Goal: Task Accomplishment & Management: Manage account settings

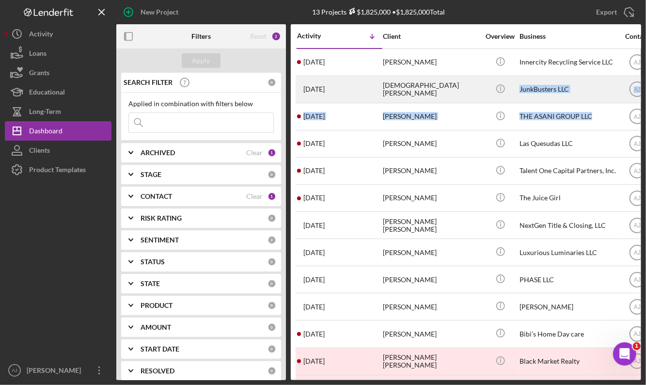
drag, startPoint x: 554, startPoint y: 96, endPoint x: 484, endPoint y: 99, distance: 69.3
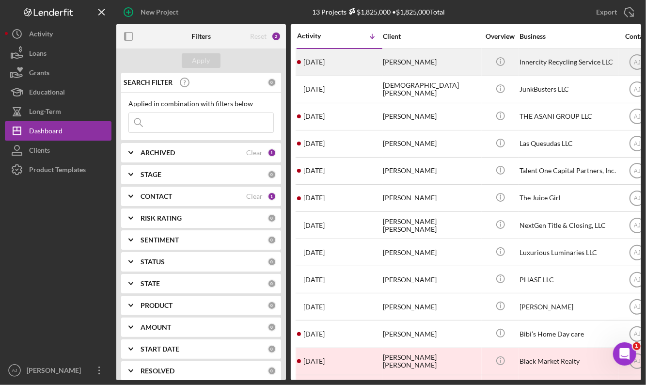
click at [434, 61] on div "[PERSON_NAME]" at bounding box center [431, 62] width 97 height 26
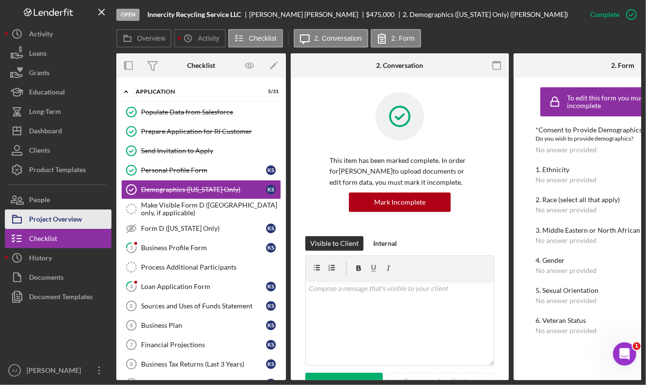
click at [64, 217] on div "Project Overview" at bounding box center [55, 220] width 53 height 22
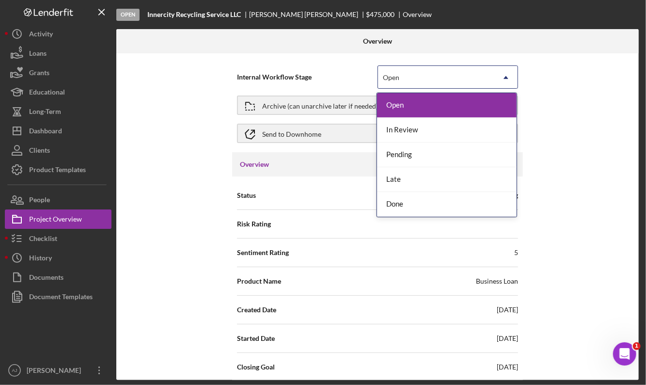
click at [496, 72] on icon "Icon/Dropdown Arrow" at bounding box center [505, 77] width 23 height 23
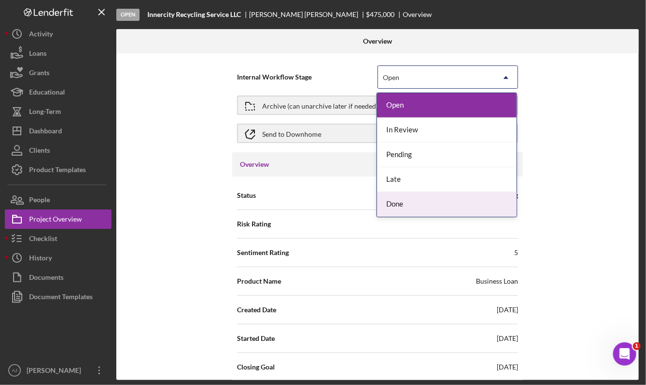
click at [419, 202] on div "Done" at bounding box center [446, 204] width 139 height 25
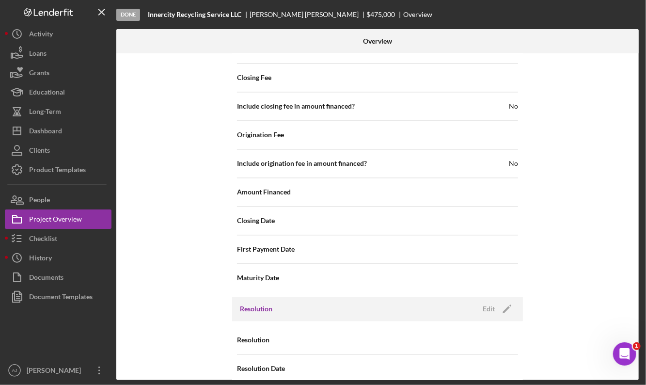
scroll to position [1000, 0]
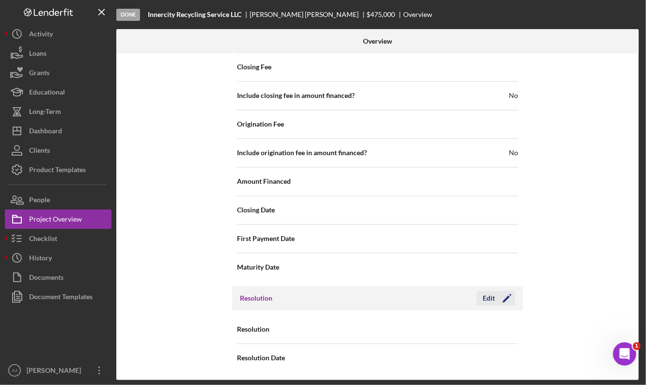
click at [504, 301] on icon "Icon/Edit" at bounding box center [506, 298] width 24 height 24
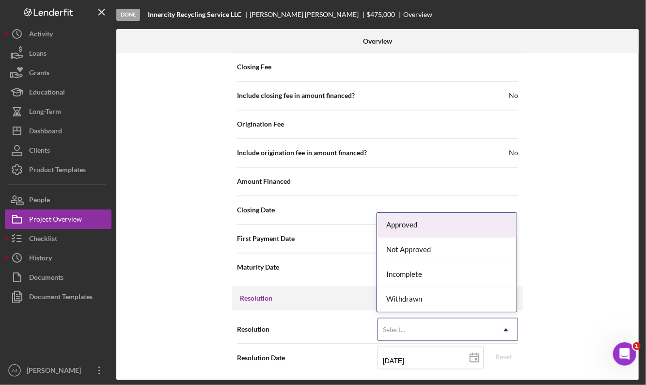
click at [496, 323] on icon "Icon/Dropdown Arrow" at bounding box center [505, 329] width 23 height 23
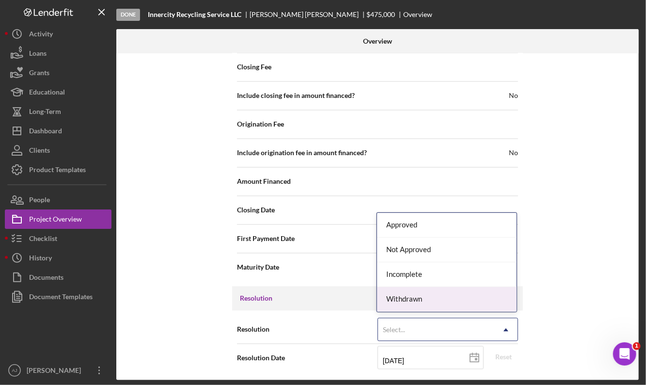
click at [469, 298] on div "Withdrawn" at bounding box center [446, 299] width 139 height 25
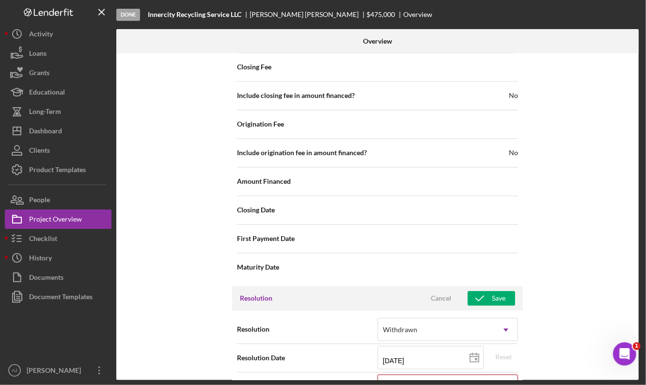
scroll to position [1062, 0]
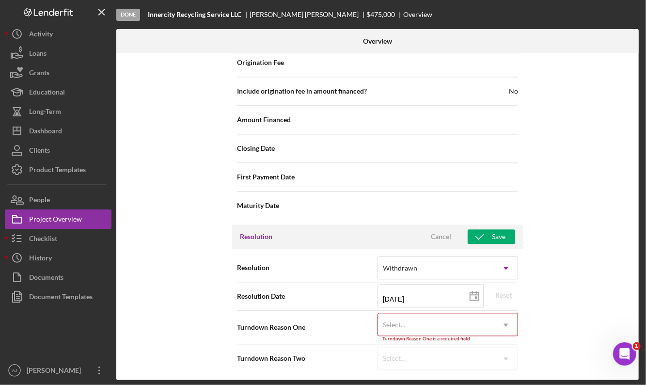
click at [506, 323] on icon "Icon/Dropdown Arrow" at bounding box center [505, 324] width 23 height 23
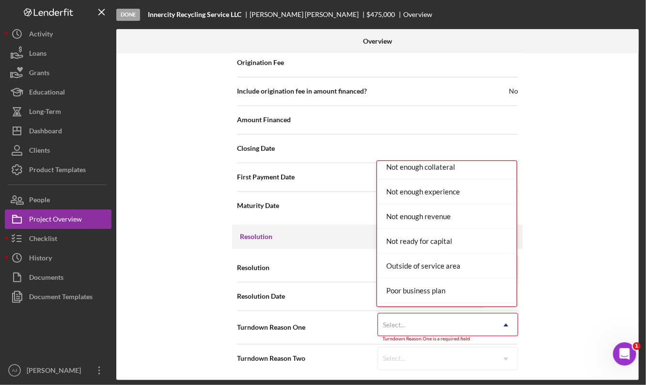
scroll to position [748, 0]
click at [453, 241] on div "Not ready for capital" at bounding box center [446, 240] width 139 height 25
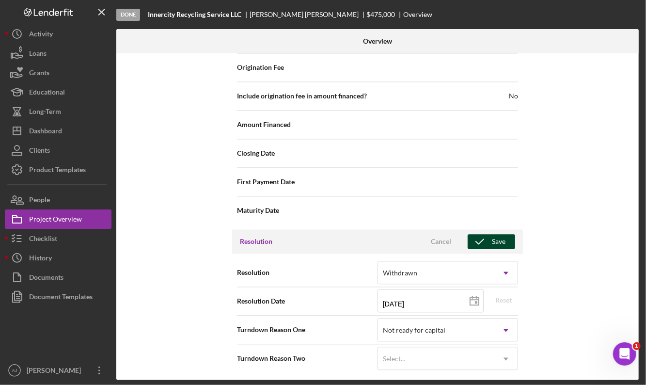
click at [493, 243] on div "Save" at bounding box center [499, 241] width 14 height 15
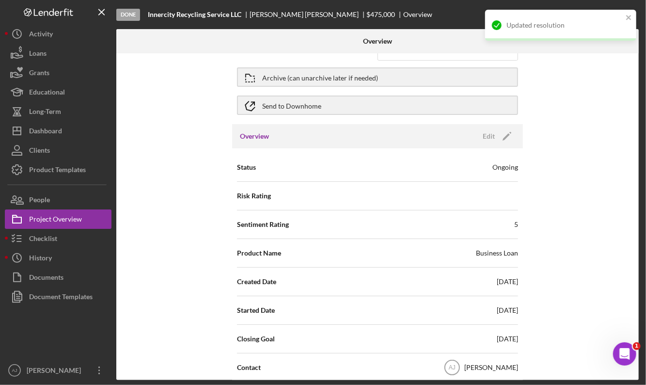
scroll to position [0, 0]
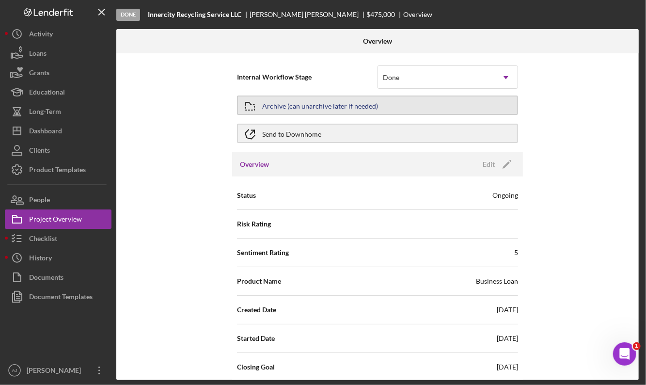
click at [432, 107] on button "Archive (can unarchive later if needed)" at bounding box center [377, 104] width 281 height 19
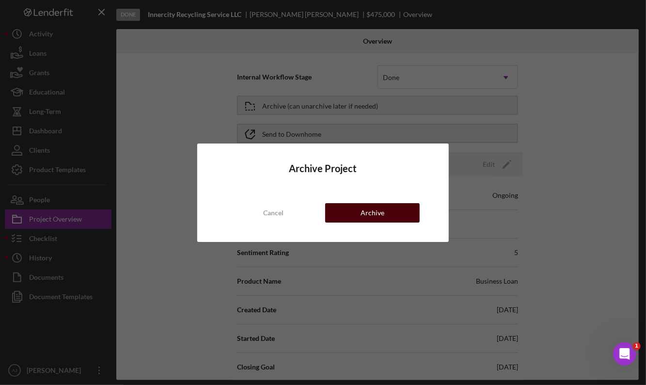
click at [388, 212] on button "Archive" at bounding box center [372, 212] width 94 height 19
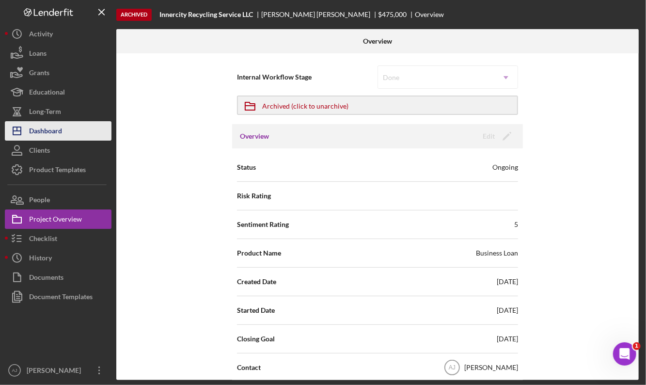
click at [65, 127] on button "Icon/Dashboard Dashboard" at bounding box center [58, 130] width 107 height 19
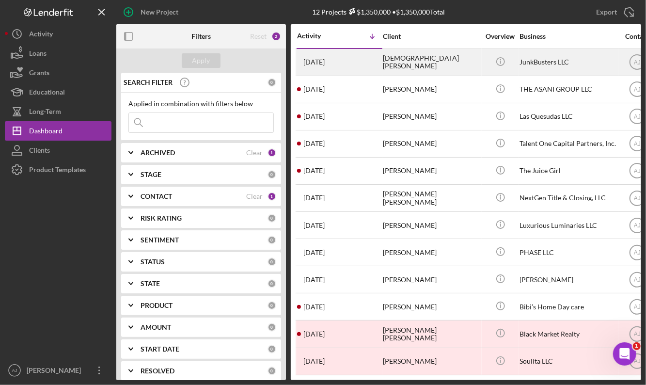
click at [437, 66] on div "[DEMOGRAPHIC_DATA][PERSON_NAME]" at bounding box center [431, 62] width 97 height 26
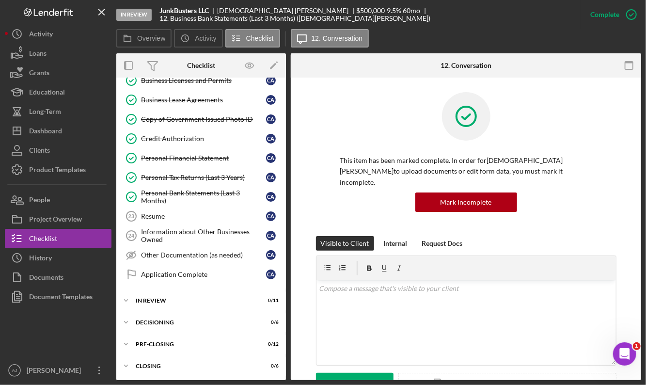
scroll to position [422, 0]
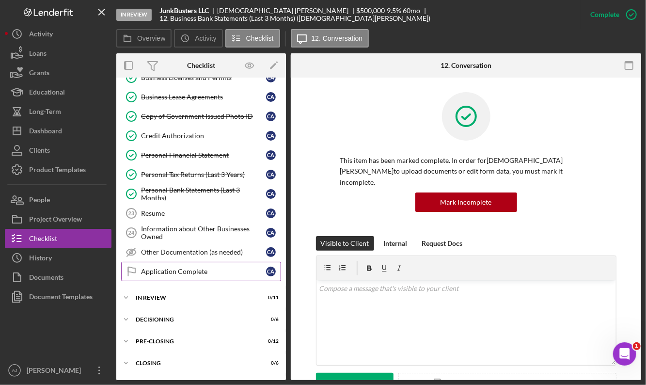
click at [203, 267] on div "Application Complete" at bounding box center [203, 271] width 125 height 8
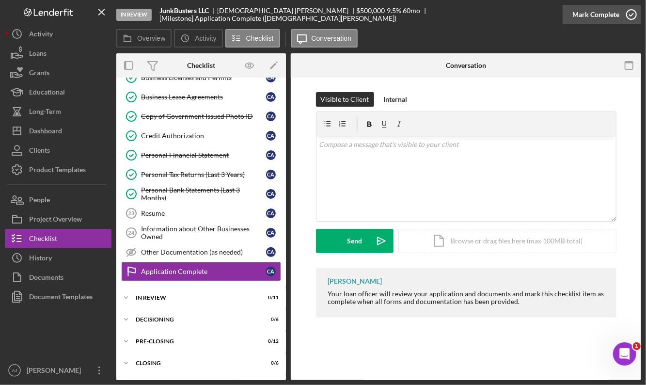
click at [605, 13] on div "Mark Complete" at bounding box center [595, 14] width 47 height 19
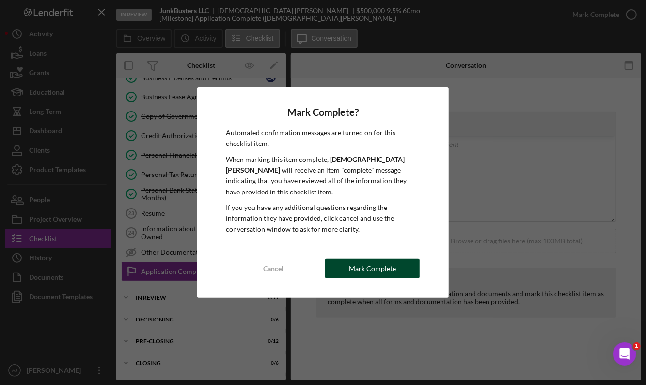
click at [394, 259] on div "Mark Complete" at bounding box center [372, 268] width 47 height 19
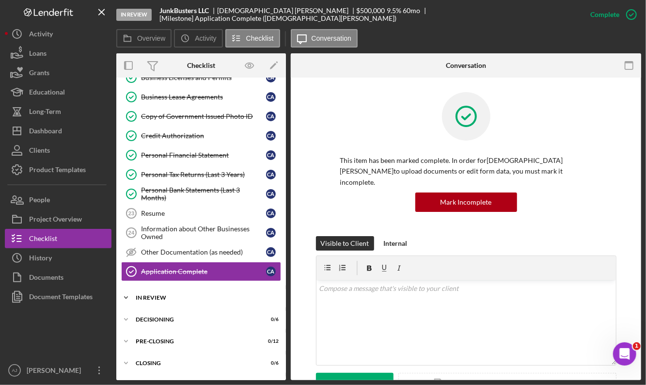
click at [205, 296] on div "Icon/Expander In Review 0 / 11" at bounding box center [200, 297] width 169 height 19
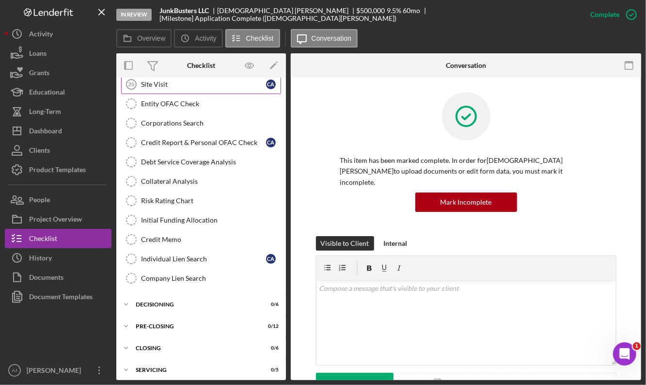
scroll to position [503, 0]
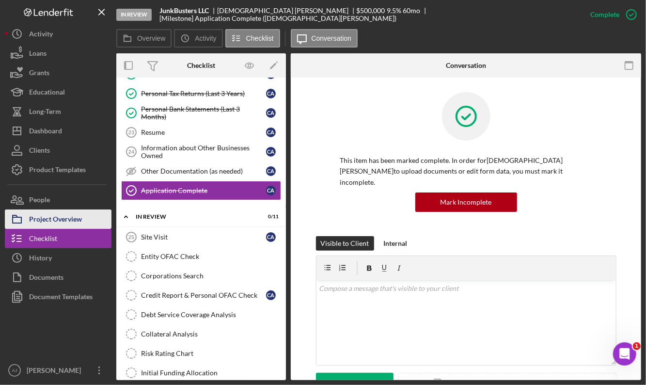
click at [71, 217] on div "Project Overview" at bounding box center [55, 220] width 53 height 22
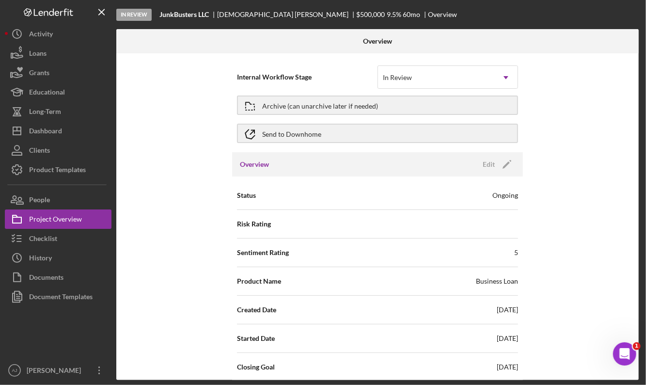
click at [492, 192] on div "Ongoing" at bounding box center [505, 195] width 26 height 10
click at [506, 164] on polygon "button" at bounding box center [505, 164] width 7 height 7
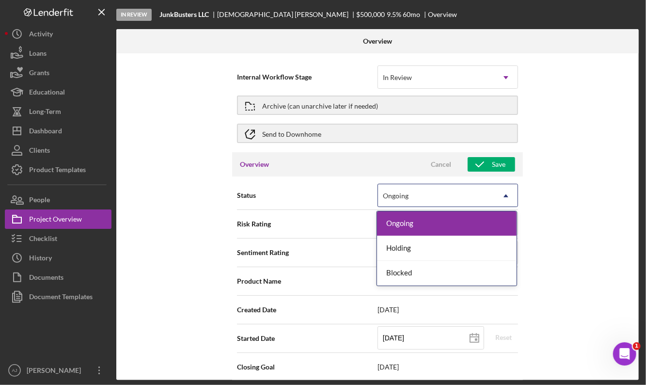
click at [507, 197] on icon "Icon/Dropdown Arrow" at bounding box center [505, 195] width 23 height 23
click at [559, 172] on div "Internal Workflow Stage In Review Icon/Dropdown Arrow Archive (can unarchive la…" at bounding box center [377, 216] width 522 height 326
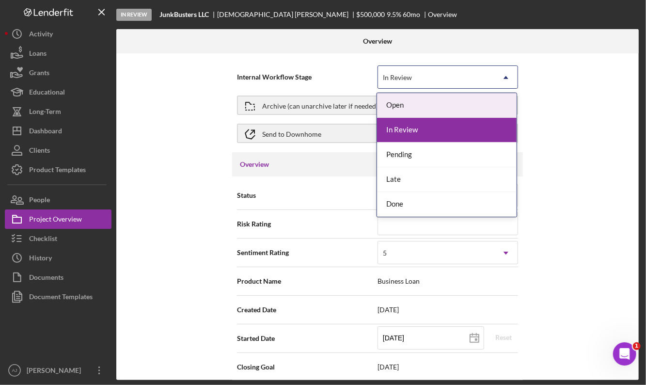
click at [511, 77] on icon "Icon/Dropdown Arrow" at bounding box center [505, 77] width 23 height 23
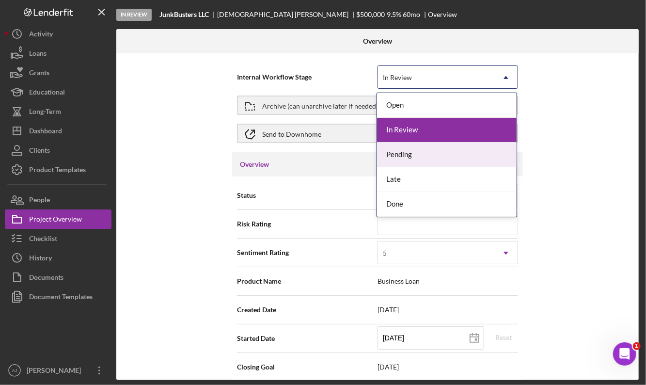
click at [482, 154] on div "Pending" at bounding box center [446, 154] width 139 height 25
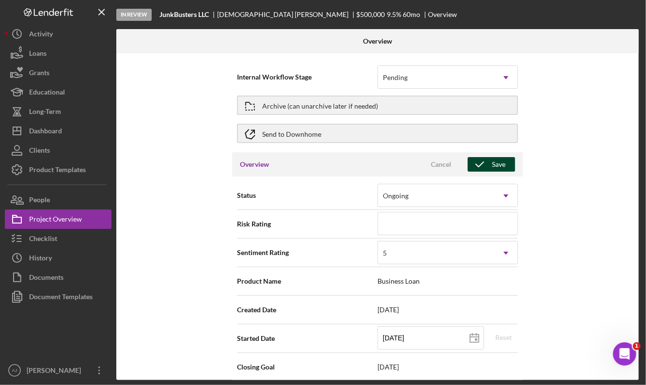
click at [492, 165] on div "Save" at bounding box center [499, 164] width 14 height 15
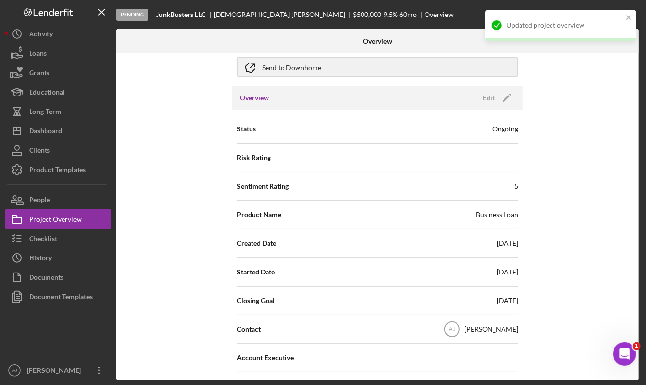
scroll to position [68, 0]
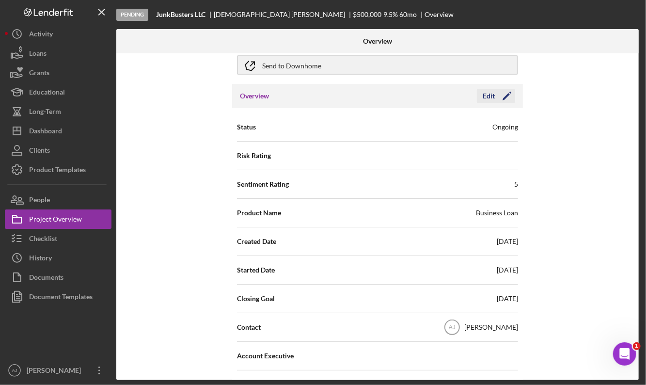
click at [504, 99] on icon "Icon/Edit" at bounding box center [506, 96] width 24 height 24
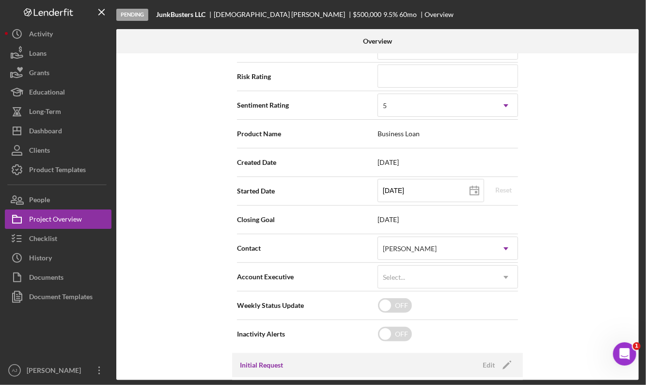
scroll to position [149, 0]
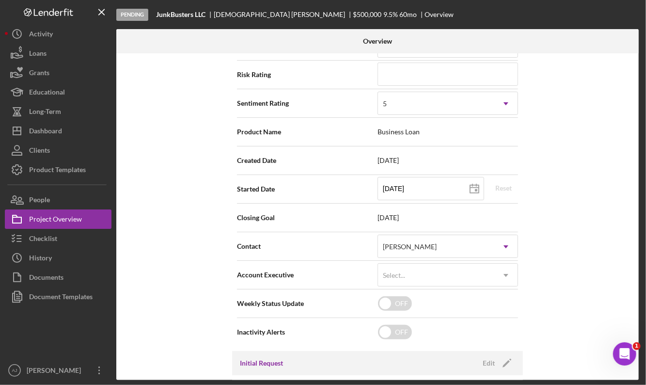
click at [399, 214] on span "[DATE]" at bounding box center [447, 218] width 140 height 8
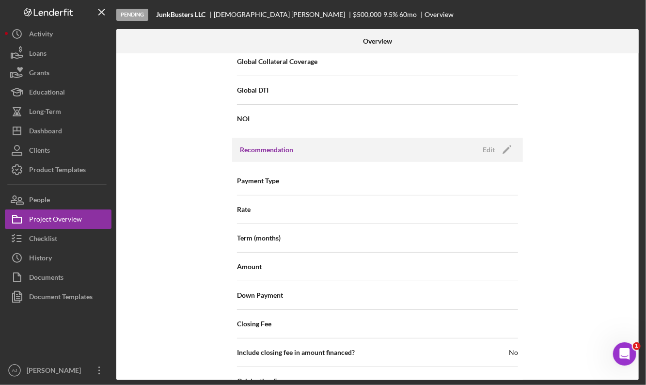
scroll to position [750, 0]
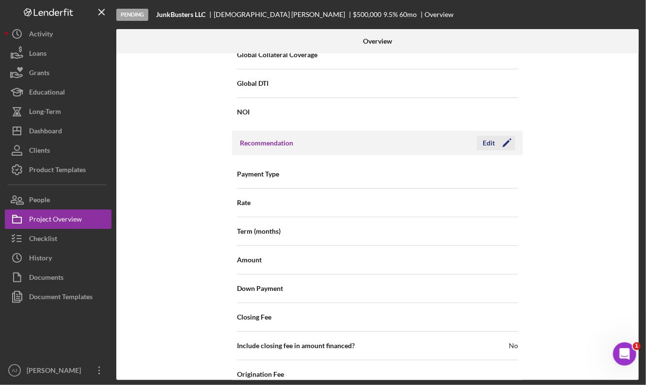
click at [503, 146] on icon "Icon/Edit" at bounding box center [506, 143] width 24 height 24
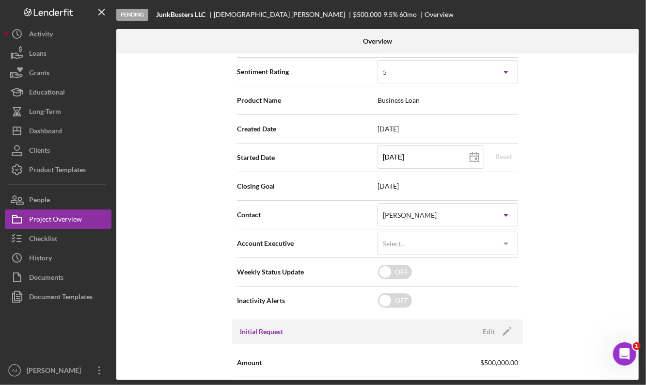
scroll to position [0, 0]
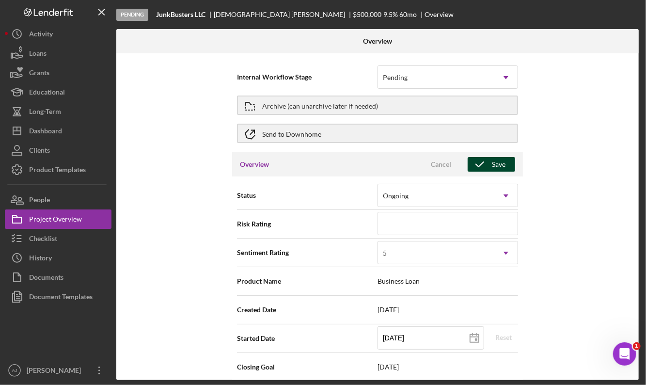
click at [486, 164] on icon "button" at bounding box center [479, 164] width 24 height 24
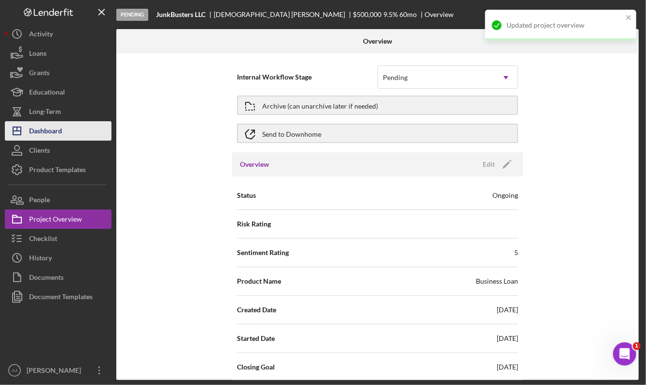
click at [50, 133] on div "Dashboard" at bounding box center [45, 132] width 33 height 22
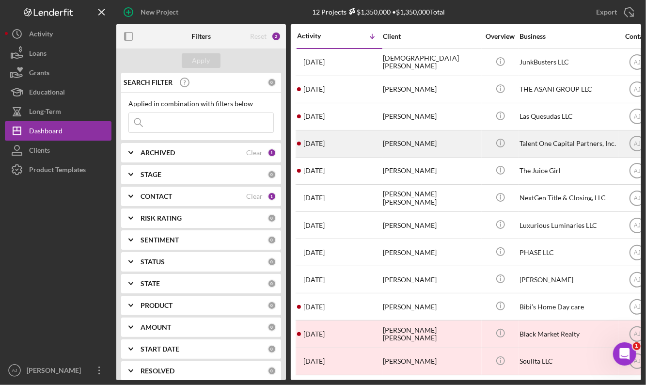
click at [431, 146] on div "[PERSON_NAME]" at bounding box center [431, 144] width 97 height 26
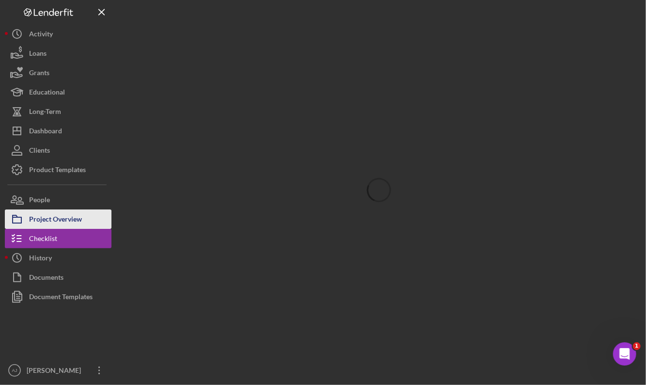
click at [79, 220] on div "Project Overview" at bounding box center [55, 220] width 53 height 22
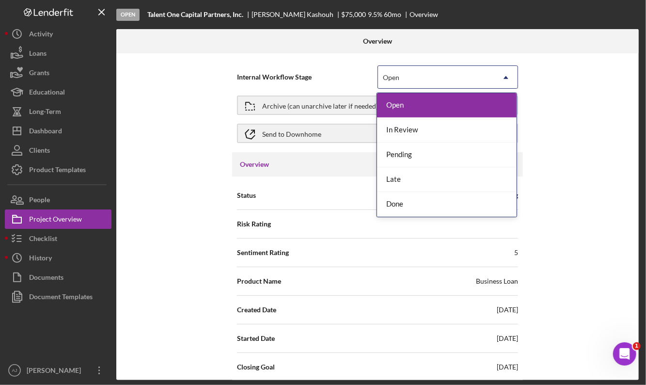
click at [503, 71] on icon "Icon/Dropdown Arrow" at bounding box center [505, 77] width 23 height 23
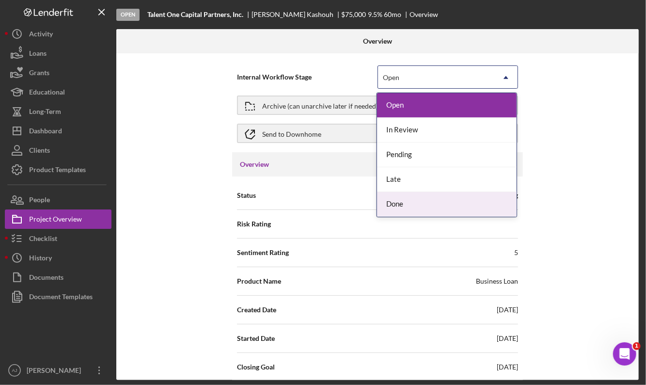
click at [445, 203] on div "Done" at bounding box center [446, 204] width 139 height 25
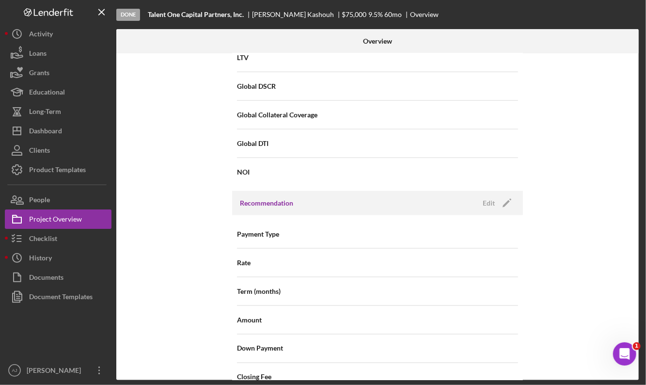
scroll to position [691, 0]
click at [500, 201] on icon "Icon/Edit" at bounding box center [506, 202] width 24 height 24
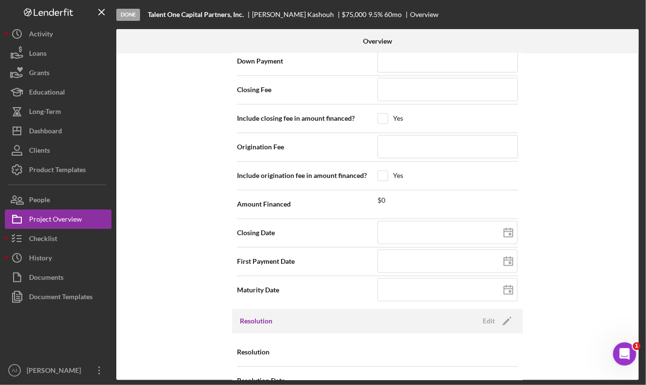
scroll to position [1000, 0]
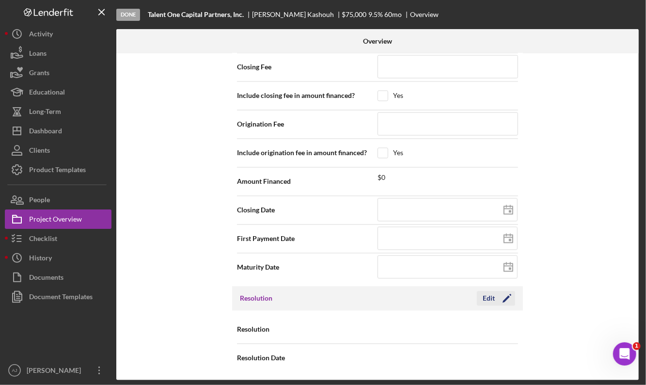
click at [504, 297] on polygon "button" at bounding box center [505, 298] width 7 height 7
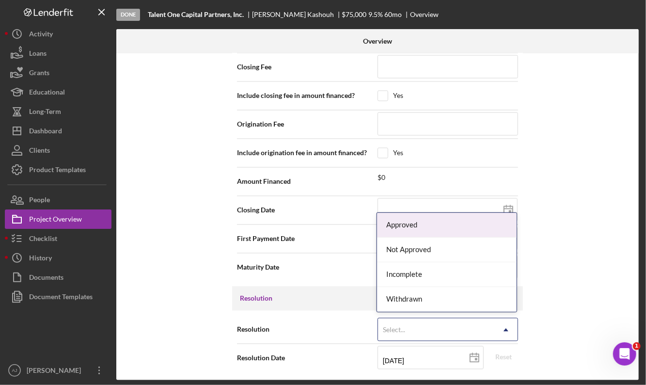
click at [498, 328] on icon "Icon/Dropdown Arrow" at bounding box center [505, 329] width 23 height 23
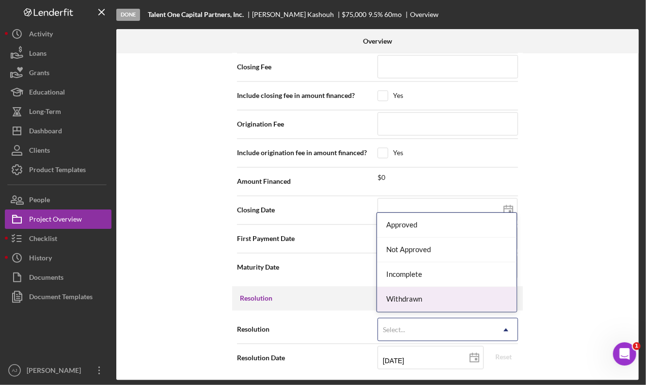
click at [464, 297] on div "Withdrawn" at bounding box center [446, 299] width 139 height 25
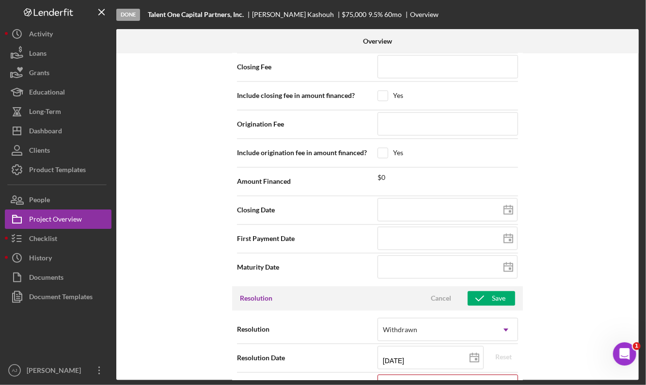
scroll to position [1062, 0]
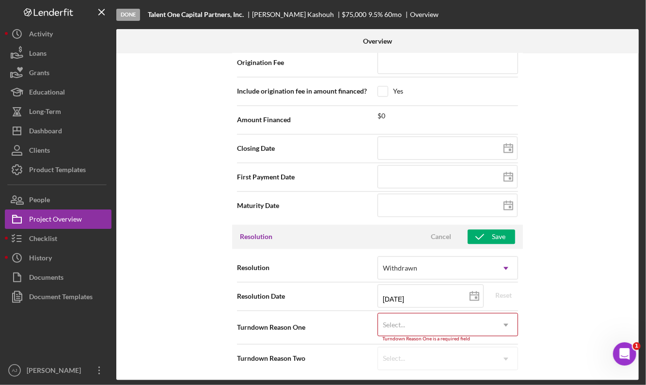
click at [506, 323] on icon "Icon/Dropdown Arrow" at bounding box center [505, 324] width 23 height 23
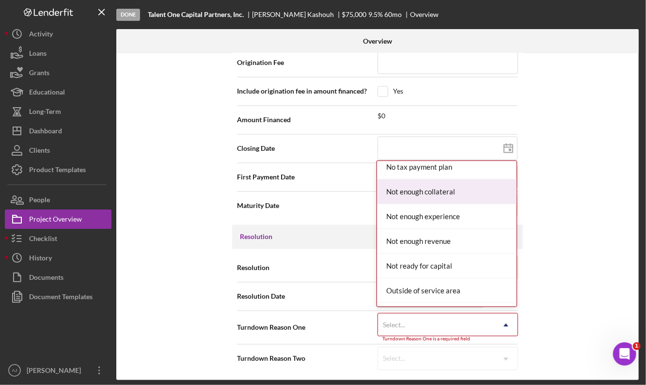
scroll to position [724, 0]
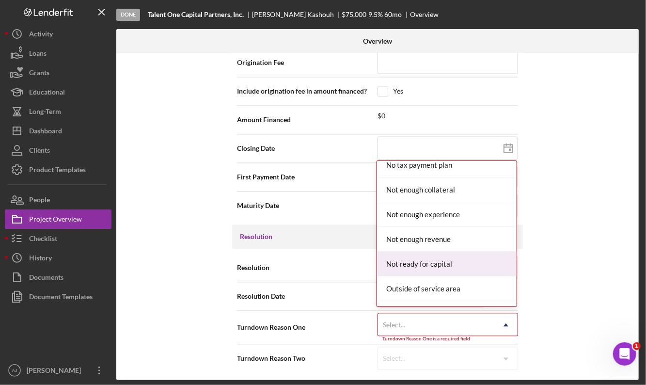
click at [452, 259] on div "Not ready for capital" at bounding box center [446, 263] width 139 height 25
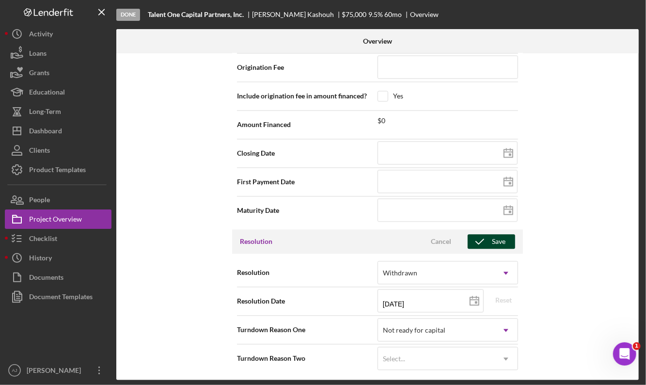
click at [495, 236] on div "Save" at bounding box center [499, 241] width 14 height 15
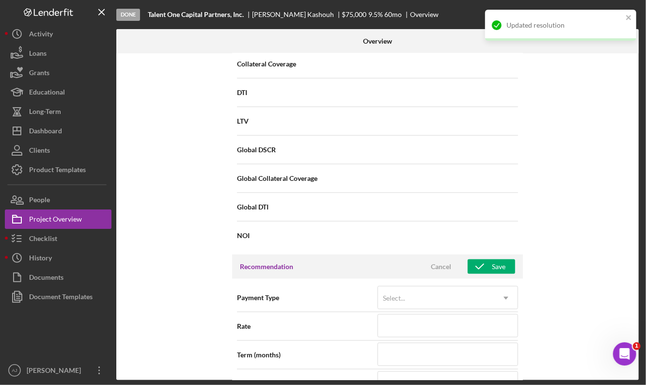
scroll to position [630, 0]
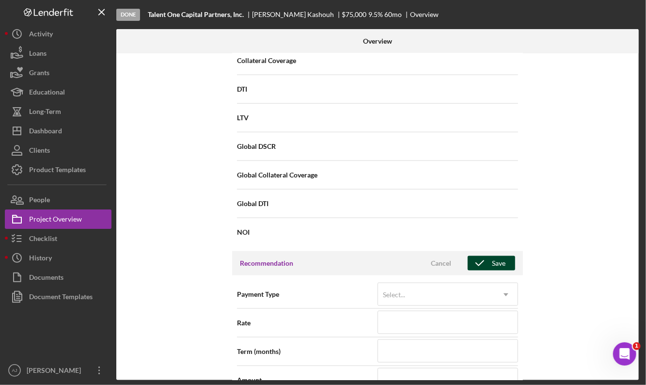
click at [494, 262] on div "Save" at bounding box center [499, 263] width 14 height 15
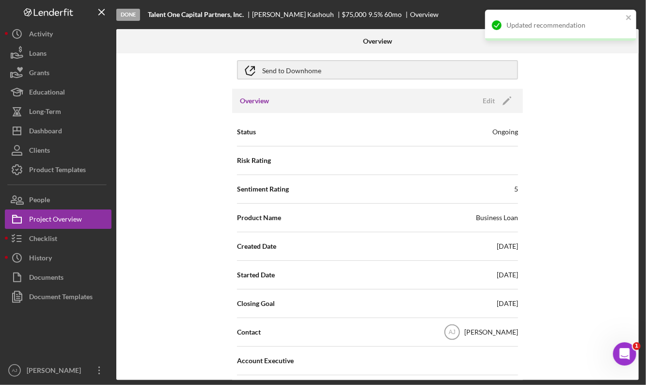
scroll to position [0, 0]
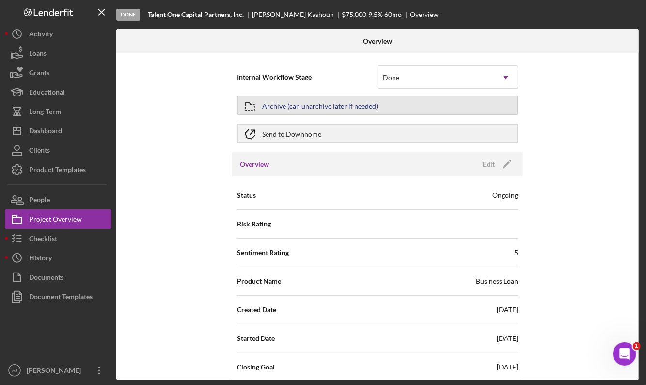
click at [430, 110] on button "Archive (can unarchive later if needed)" at bounding box center [377, 104] width 281 height 19
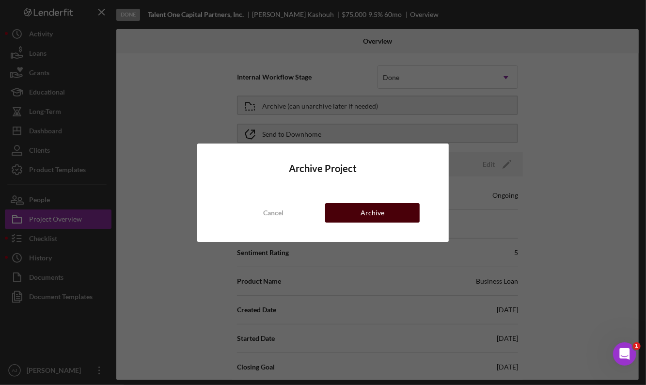
click at [388, 207] on button "Archive" at bounding box center [372, 212] width 94 height 19
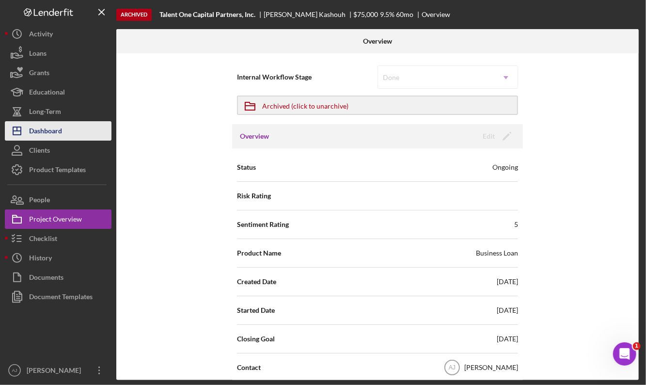
click at [77, 131] on button "Icon/Dashboard Dashboard" at bounding box center [58, 130] width 107 height 19
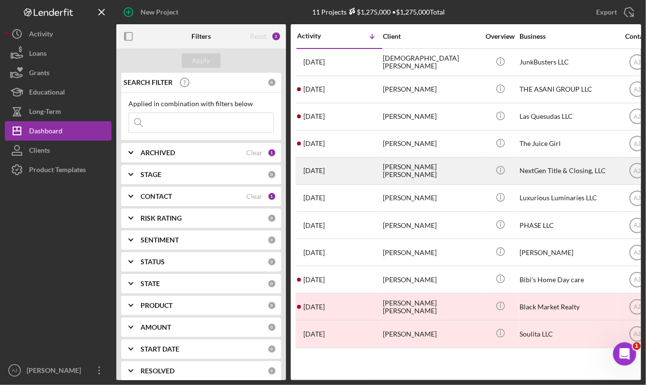
click at [465, 167] on div "[PERSON_NAME] [PERSON_NAME]" at bounding box center [431, 171] width 97 height 26
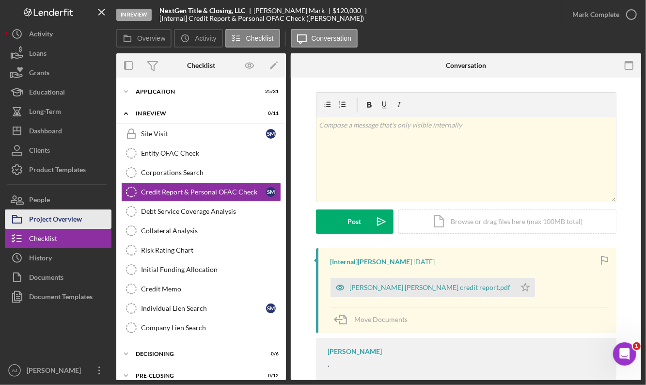
click at [82, 216] on div "Project Overview" at bounding box center [55, 220] width 53 height 22
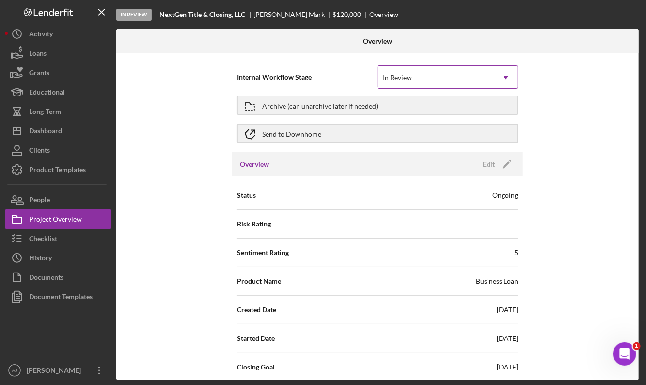
click at [487, 78] on div "In Review" at bounding box center [436, 77] width 116 height 22
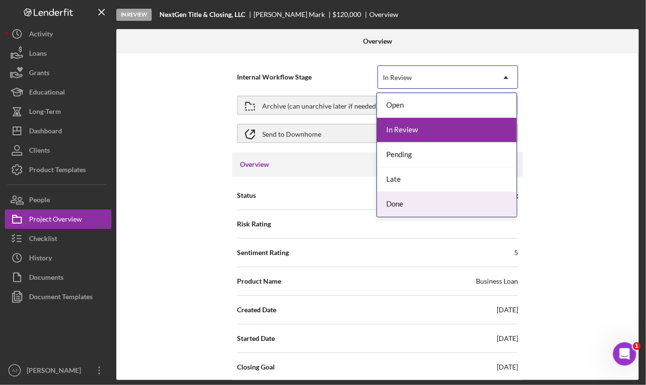
click at [431, 207] on div "Done" at bounding box center [446, 204] width 139 height 25
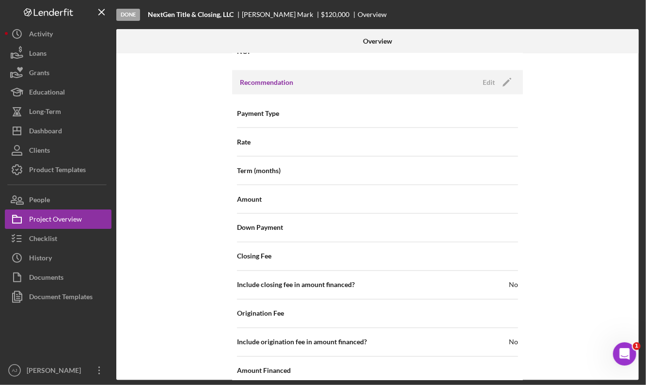
scroll to position [1000, 0]
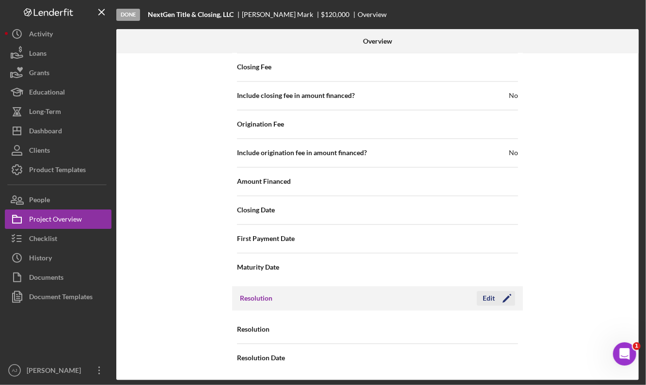
click at [501, 300] on icon "Icon/Edit" at bounding box center [506, 298] width 24 height 24
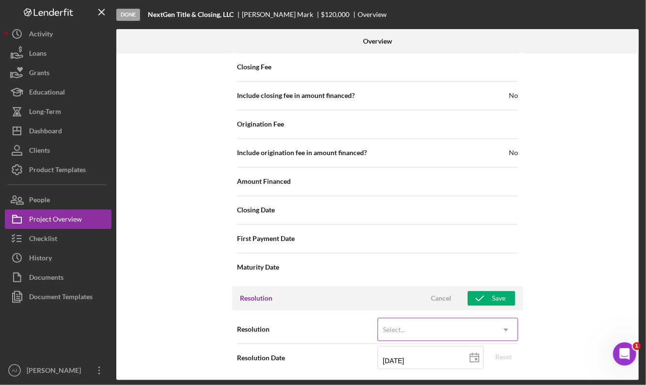
click at [465, 324] on div "Select..." at bounding box center [436, 330] width 116 height 22
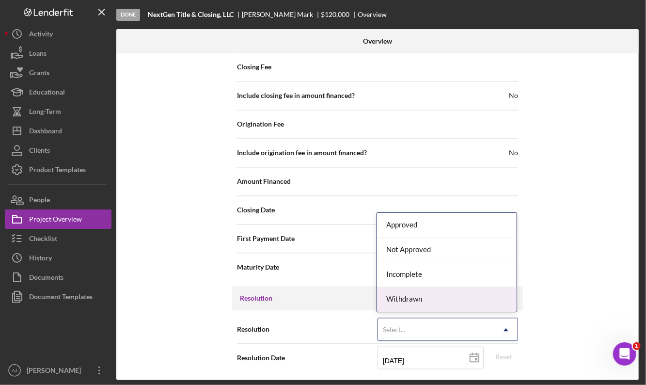
click at [448, 296] on div "Withdrawn" at bounding box center [446, 299] width 139 height 25
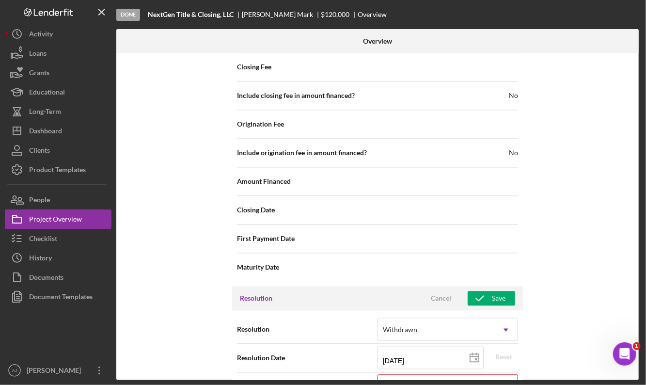
scroll to position [1062, 0]
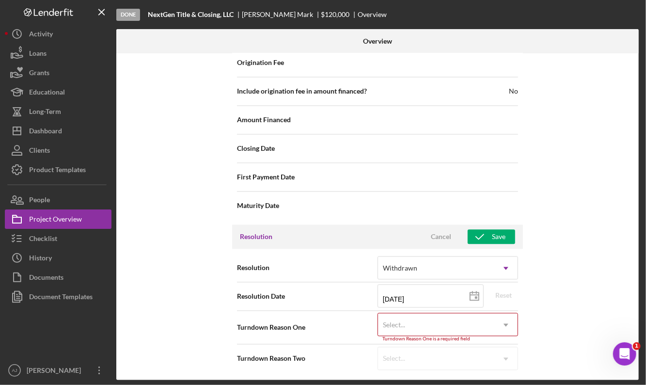
click at [501, 323] on icon "Icon/Dropdown Arrow" at bounding box center [505, 324] width 23 height 23
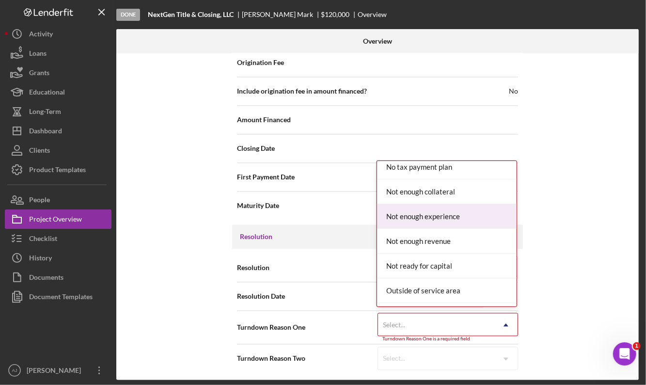
scroll to position [723, 0]
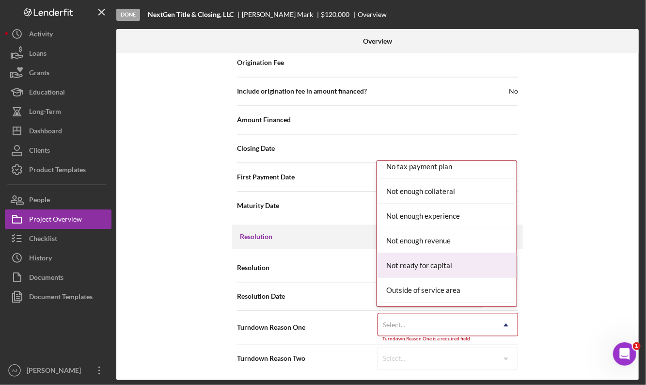
click at [447, 259] on div "Not ready for capital" at bounding box center [446, 265] width 139 height 25
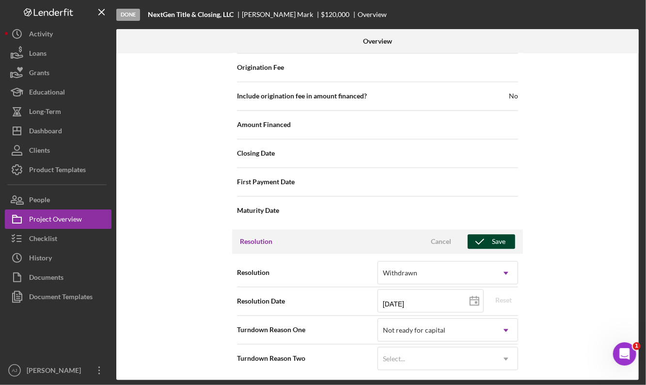
click at [489, 236] on icon "button" at bounding box center [479, 241] width 24 height 24
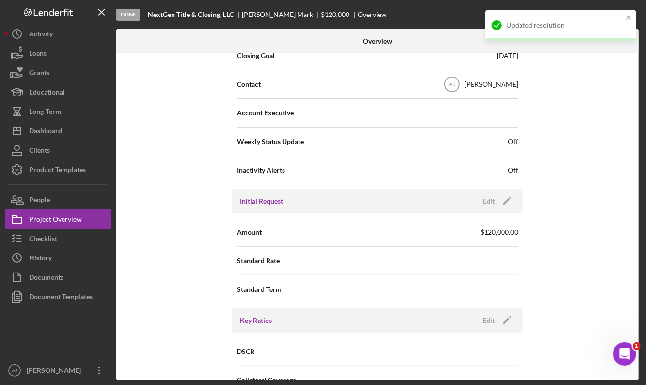
scroll to position [0, 0]
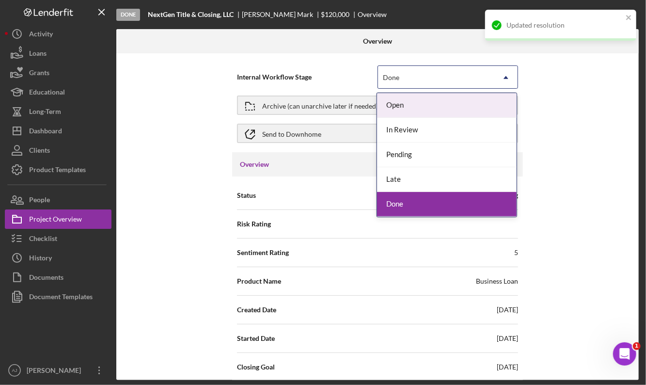
click at [456, 81] on div "Done" at bounding box center [436, 77] width 116 height 22
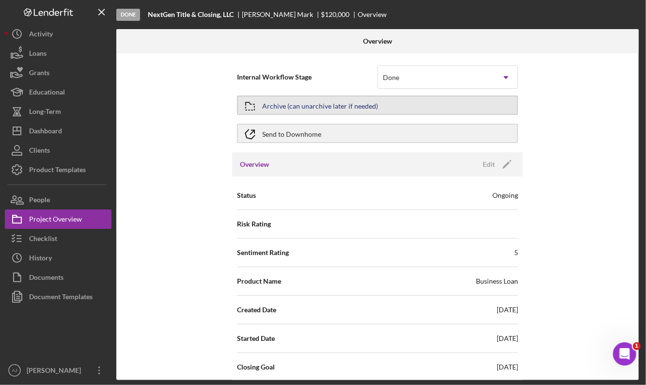
click at [351, 108] on div "Archive (can unarchive later if needed)" at bounding box center [320, 104] width 116 height 17
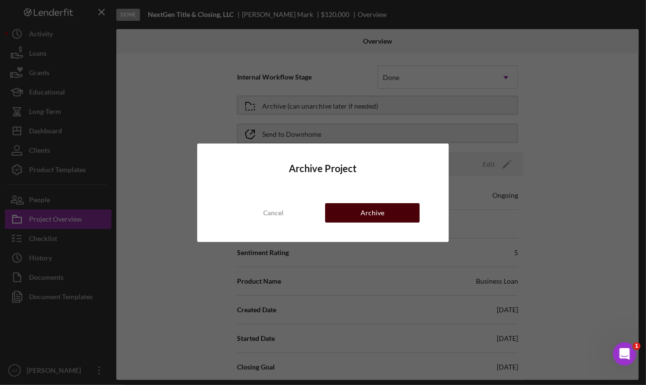
click at [360, 214] on button "Archive" at bounding box center [372, 212] width 94 height 19
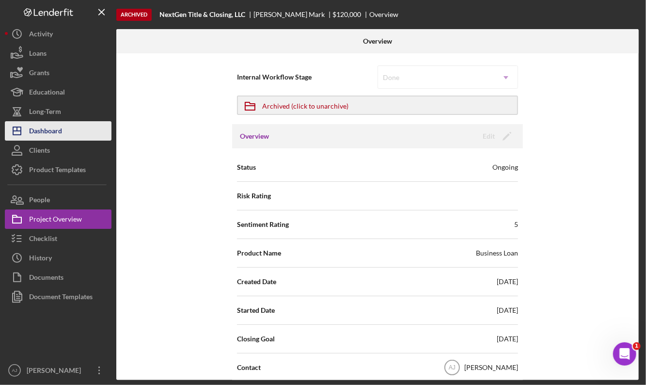
click at [64, 124] on button "Icon/Dashboard Dashboard" at bounding box center [58, 130] width 107 height 19
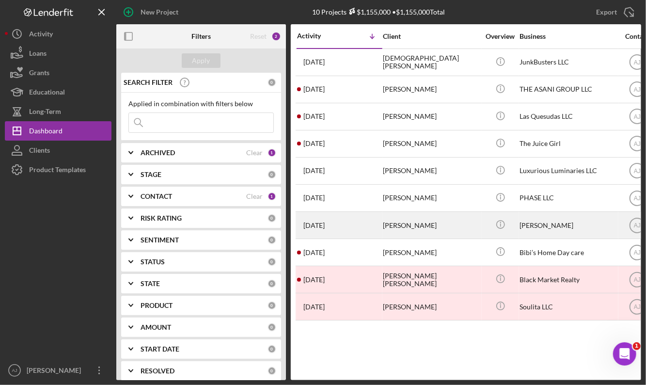
click at [425, 225] on div "[PERSON_NAME]" at bounding box center [431, 225] width 97 height 26
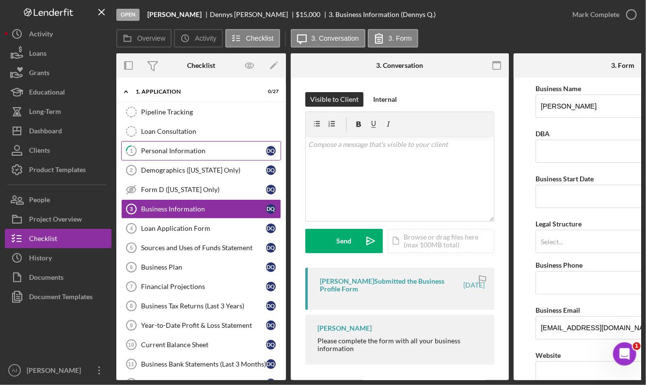
click at [192, 145] on link "1 Personal Information D Q" at bounding box center [201, 150] width 160 height 19
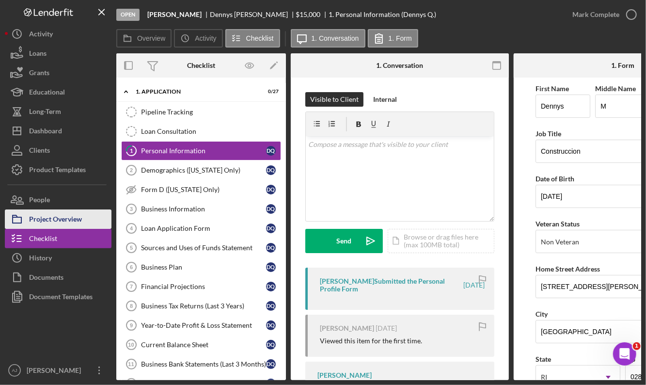
click at [66, 222] on div "Project Overview" at bounding box center [55, 220] width 53 height 22
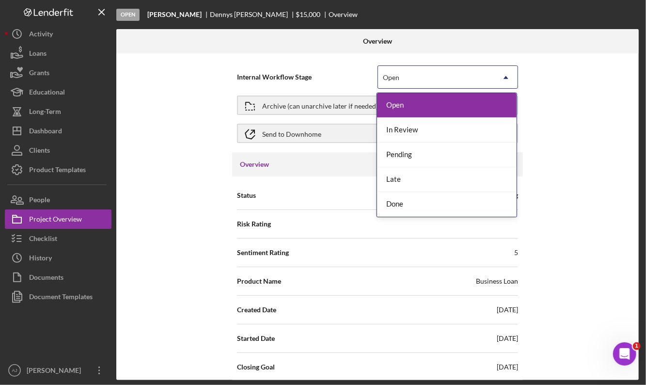
click at [466, 75] on div "Open" at bounding box center [436, 77] width 116 height 22
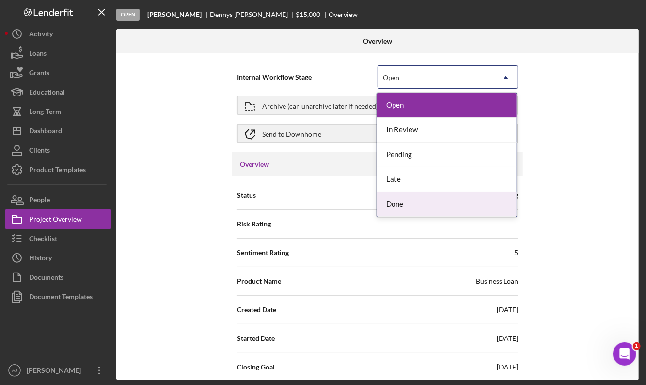
click at [438, 203] on div "Done" at bounding box center [446, 204] width 139 height 25
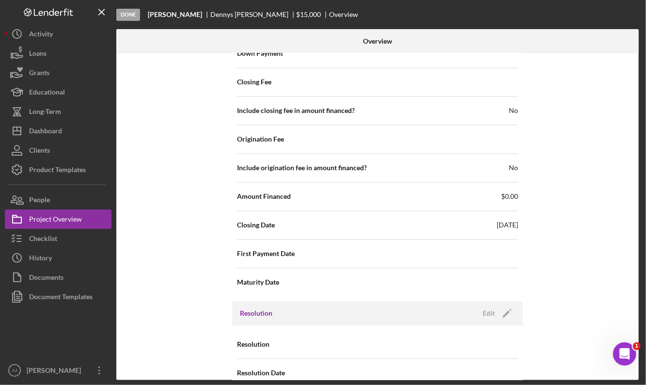
scroll to position [1000, 0]
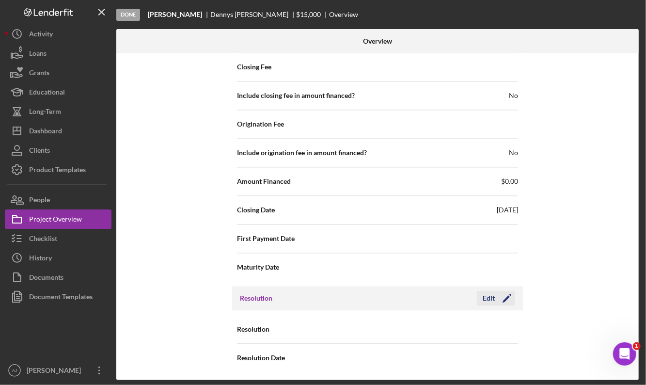
click at [504, 299] on icon "Icon/Edit" at bounding box center [506, 298] width 24 height 24
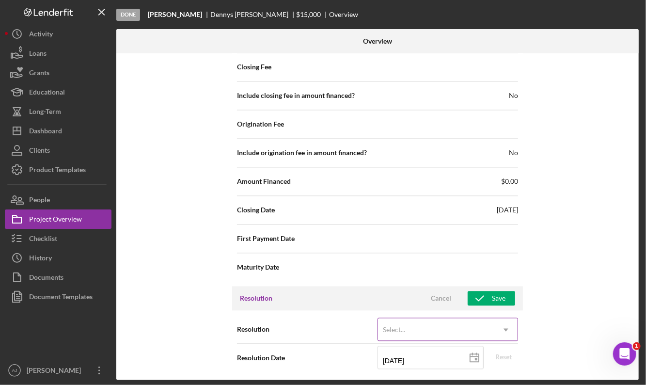
click at [506, 327] on icon "Icon/Dropdown Arrow" at bounding box center [505, 329] width 23 height 23
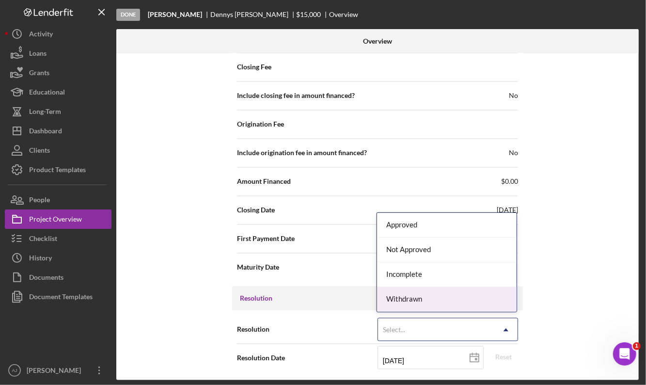
click at [480, 304] on div "Withdrawn" at bounding box center [446, 299] width 139 height 25
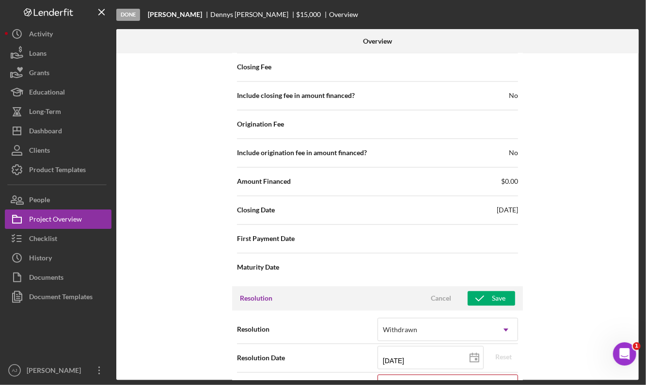
scroll to position [1062, 0]
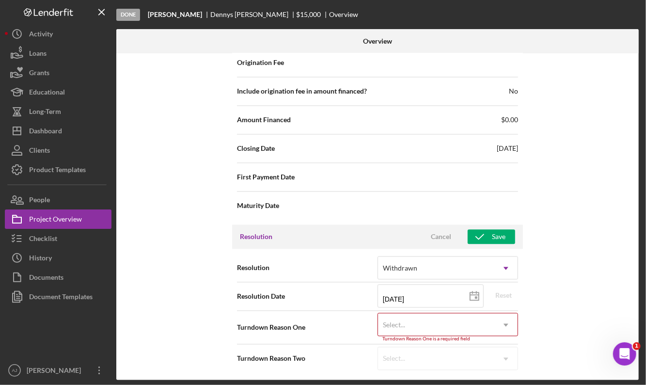
click at [502, 315] on icon "Icon/Dropdown Arrow" at bounding box center [505, 324] width 23 height 23
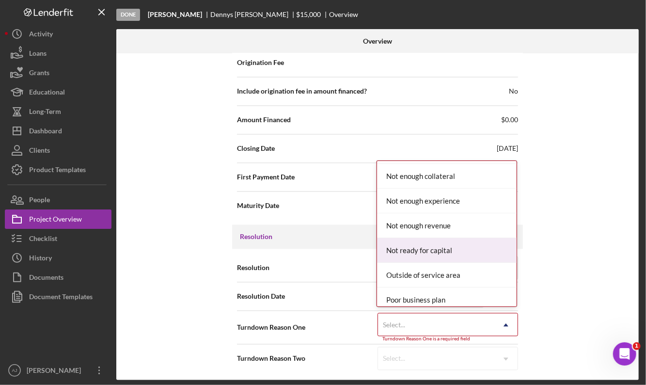
scroll to position [740, 0]
click at [454, 243] on div "Not ready for capital" at bounding box center [446, 248] width 139 height 25
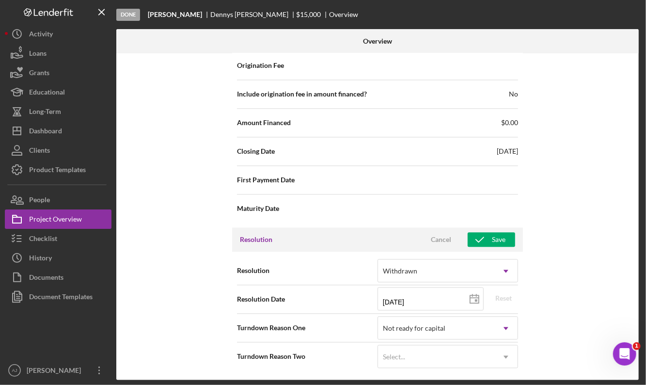
scroll to position [1057, 0]
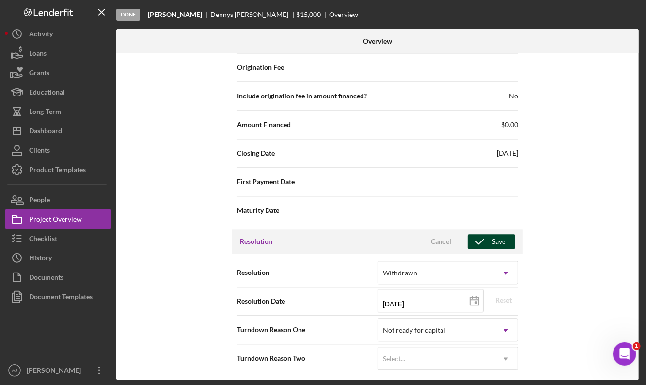
click at [493, 240] on div "Save" at bounding box center [499, 241] width 14 height 15
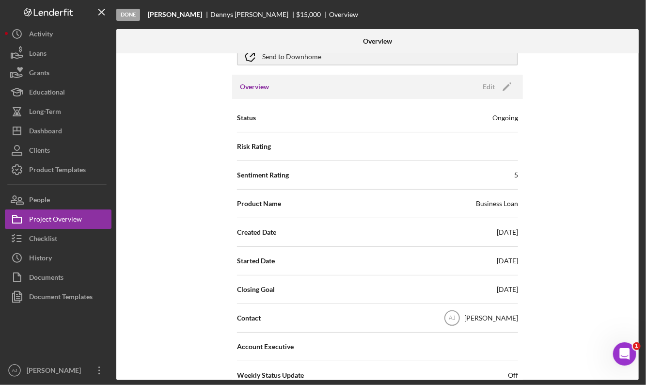
scroll to position [0, 0]
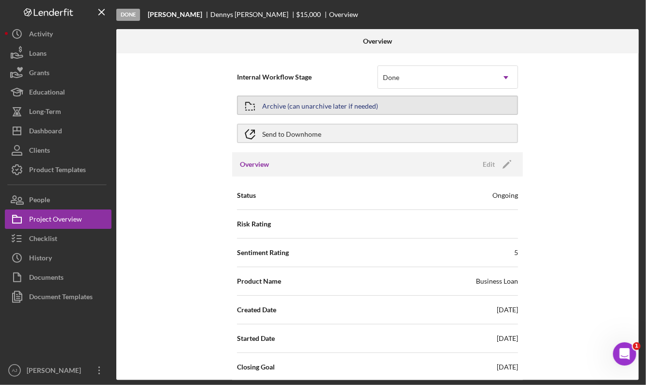
click at [320, 102] on div "Archive (can unarchive later if needed)" at bounding box center [320, 104] width 116 height 17
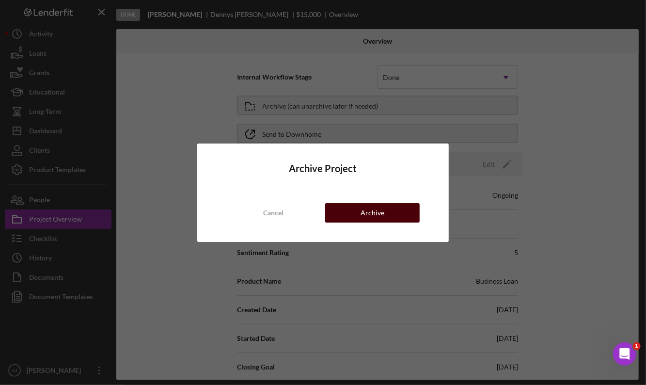
click at [368, 207] on div "Archive" at bounding box center [372, 212] width 24 height 19
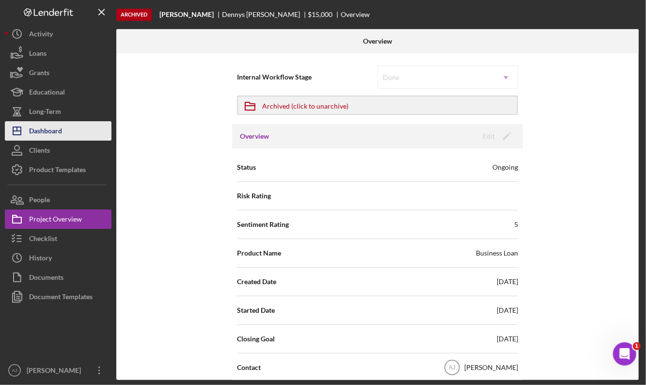
click at [52, 129] on div "Dashboard" at bounding box center [45, 132] width 33 height 22
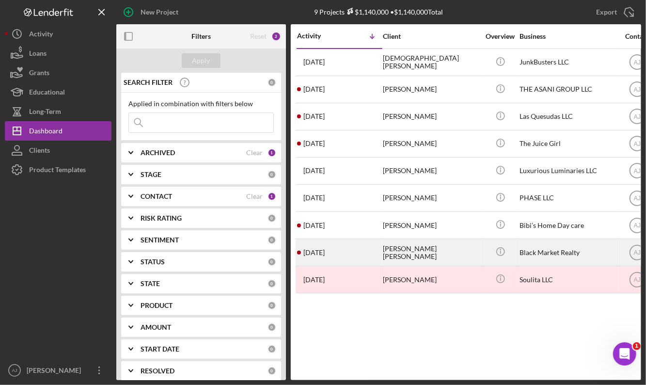
click at [448, 250] on div "[PERSON_NAME] [PERSON_NAME]" at bounding box center [431, 252] width 97 height 26
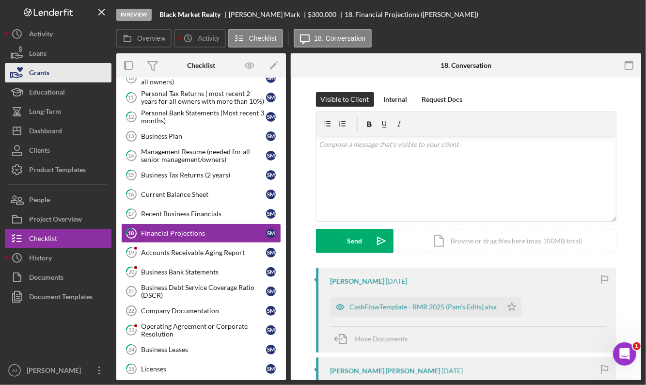
scroll to position [232, 0]
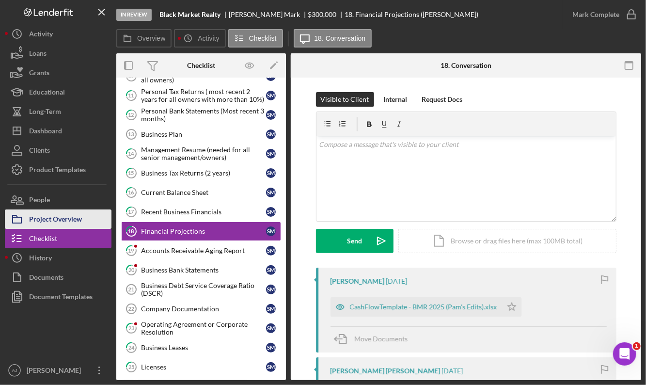
click at [69, 211] on div "Project Overview" at bounding box center [55, 220] width 53 height 22
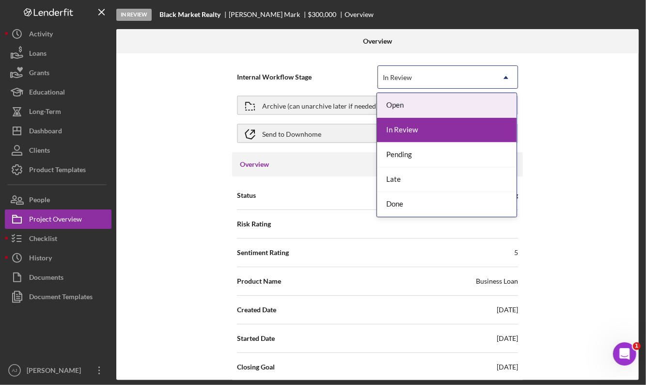
click at [453, 80] on div "In Review" at bounding box center [436, 77] width 116 height 22
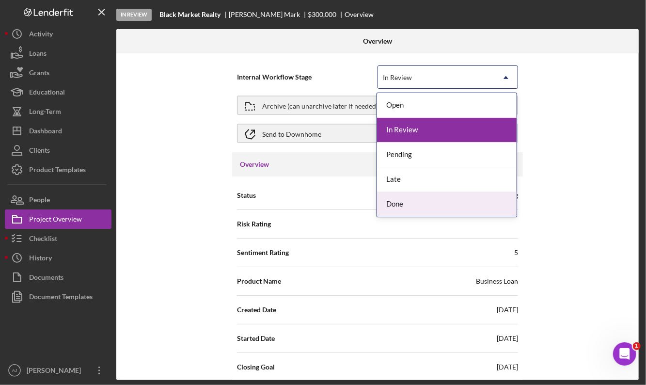
click at [431, 205] on div "Done" at bounding box center [446, 204] width 139 height 25
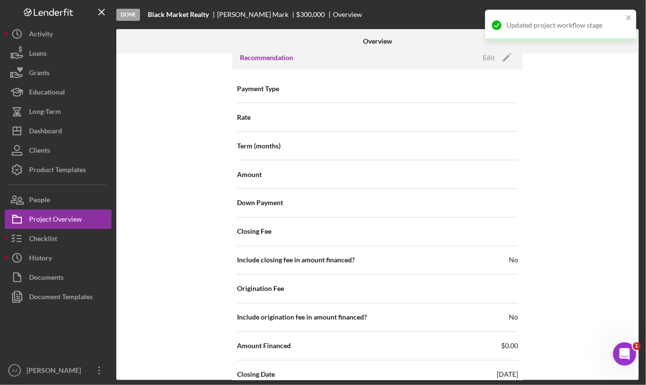
scroll to position [1057, 0]
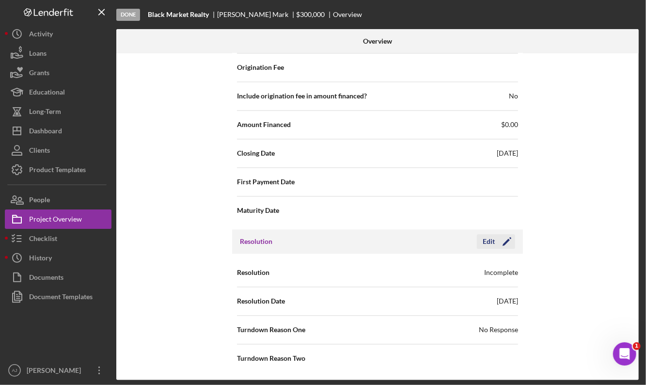
click at [507, 243] on icon "Icon/Edit" at bounding box center [506, 241] width 24 height 24
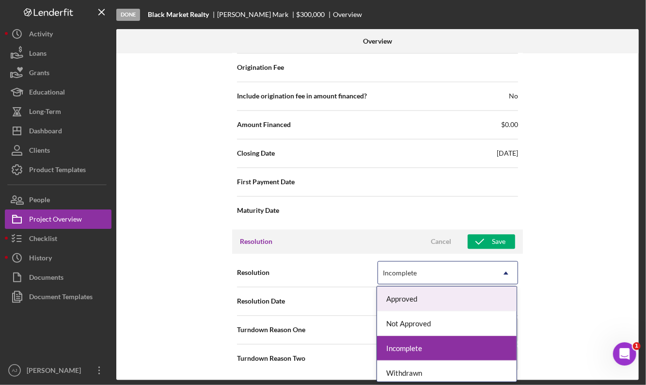
click at [512, 271] on icon "Icon/Dropdown Arrow" at bounding box center [505, 272] width 23 height 23
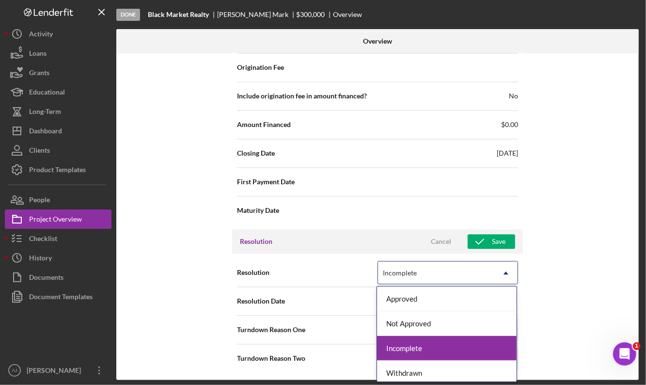
scroll to position [4, 0]
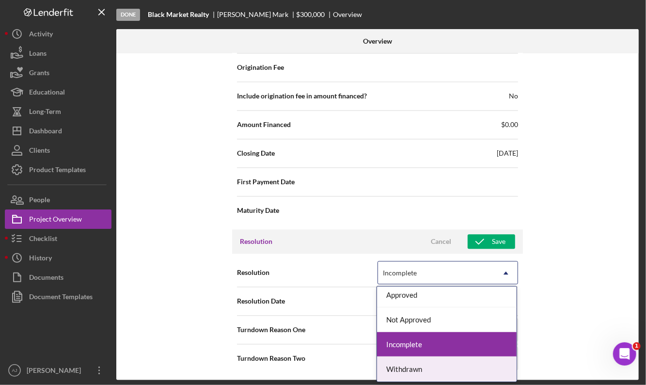
click at [429, 360] on div "Withdrawn" at bounding box center [446, 368] width 139 height 25
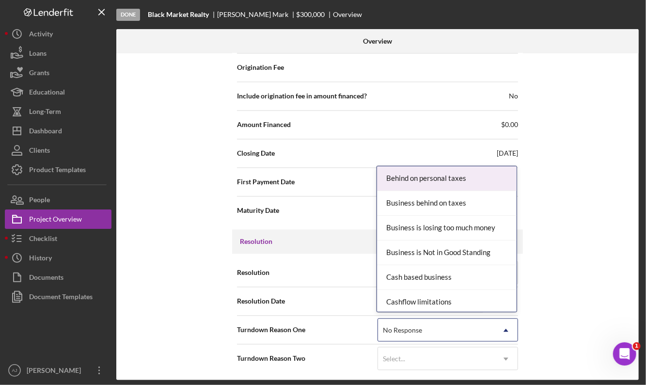
click at [495, 322] on icon "Icon/Dropdown Arrow" at bounding box center [505, 329] width 23 height 23
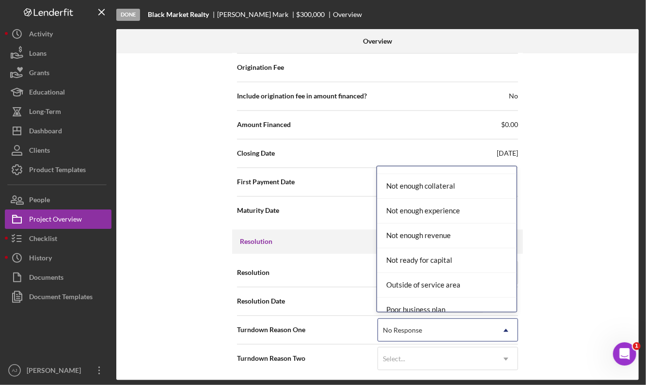
scroll to position [733, 0]
click at [455, 256] on div "Not ready for capital" at bounding box center [446, 260] width 139 height 25
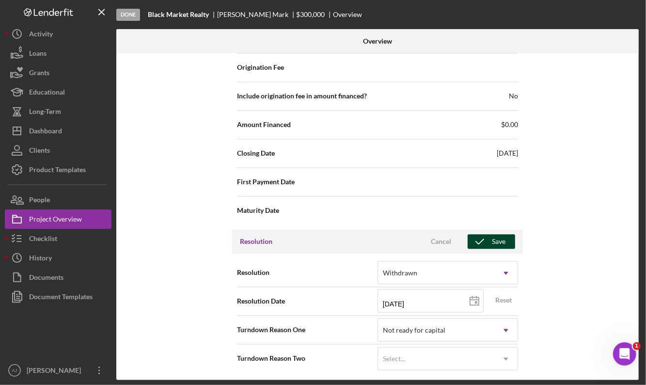
click at [493, 240] on div "Save" at bounding box center [499, 241] width 14 height 15
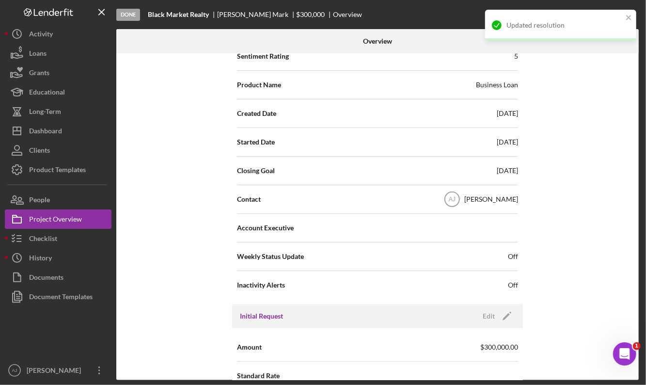
scroll to position [0, 0]
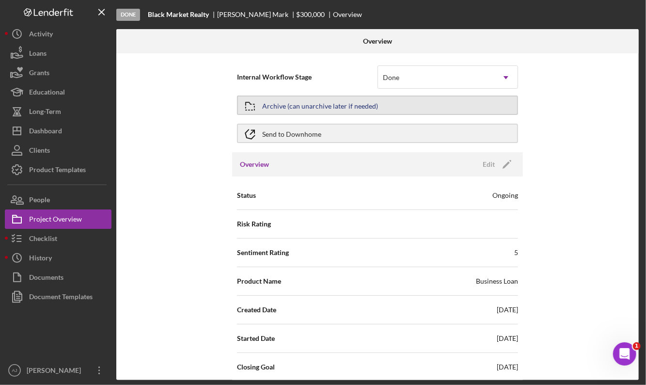
click at [391, 104] on button "Archive (can unarchive later if needed)" at bounding box center [377, 104] width 281 height 19
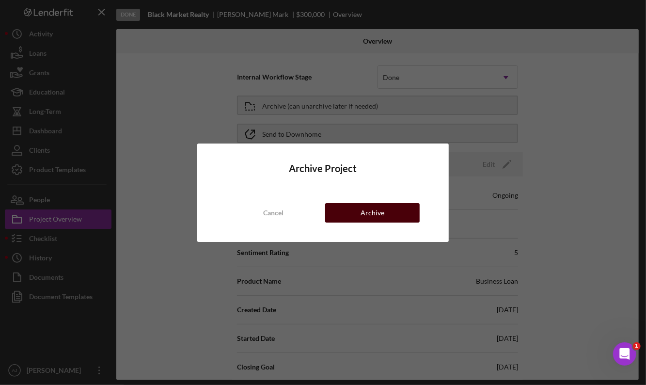
click at [380, 215] on div "Archive" at bounding box center [372, 212] width 24 height 19
